Goal: Task Accomplishment & Management: Complete application form

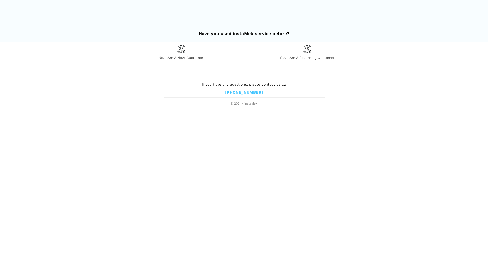
click at [327, 54] on div "Yes, I am a returning customer" at bounding box center [307, 52] width 118 height 25
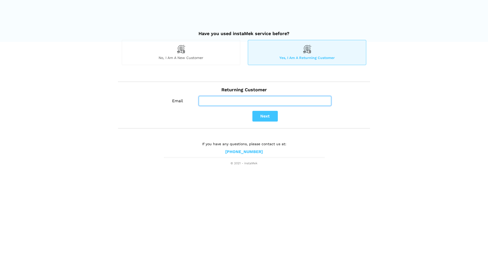
click at [243, 100] on input "Email" at bounding box center [265, 101] width 132 height 10
type input "[EMAIL_ADDRESS][DOMAIN_NAME]"
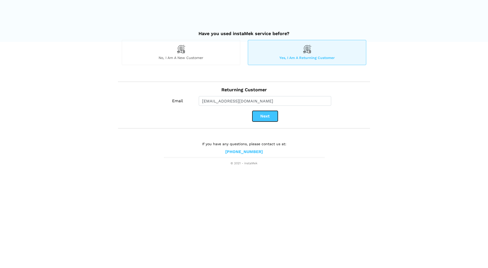
click at [263, 117] on button "Next" at bounding box center [264, 116] width 25 height 11
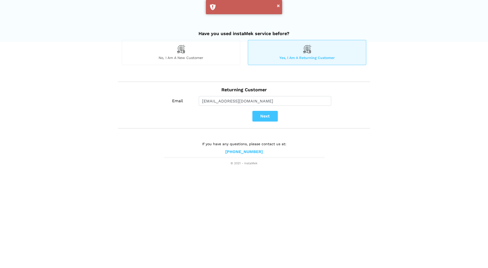
click at [300, 57] on span "Yes, I am a returning customer" at bounding box center [307, 57] width 118 height 5
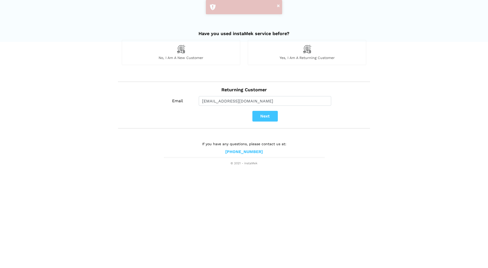
click at [289, 57] on span "Yes, I am a returning customer" at bounding box center [307, 57] width 118 height 5
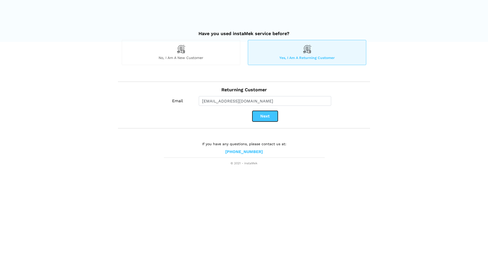
click at [266, 116] on button "Next" at bounding box center [264, 116] width 25 height 11
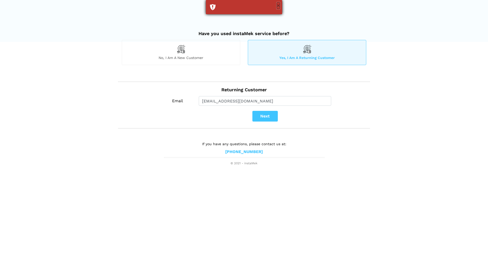
click at [278, 5] on button "×" at bounding box center [278, 5] width 3 height 7
